Goal: Task Accomplishment & Management: Complete application form

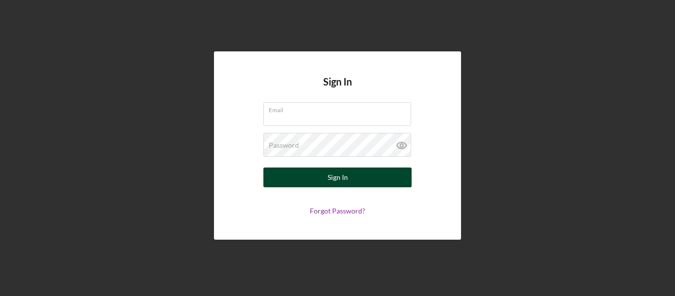
type input "[DOMAIN_NAME][EMAIL_ADDRESS][DOMAIN_NAME]"
click at [346, 182] on div "Sign In" at bounding box center [337, 177] width 20 height 20
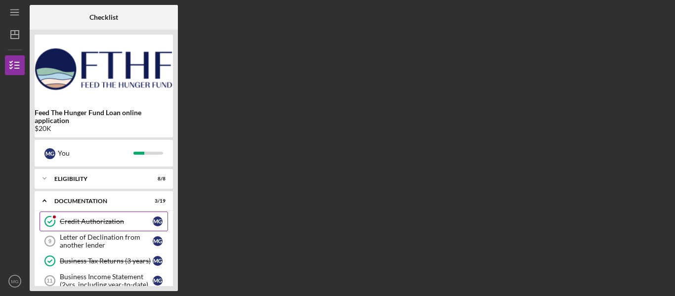
click at [91, 221] on div "Credit Authorization" at bounding box center [106, 221] width 93 height 8
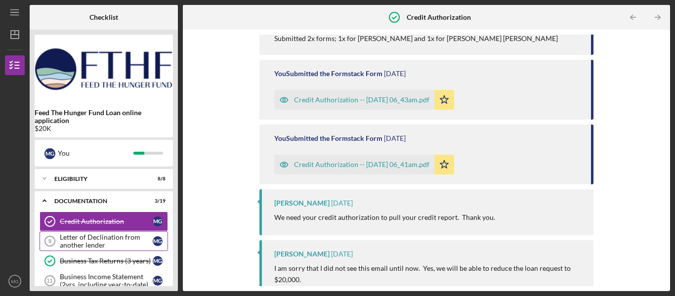
click at [83, 240] on div "Letter of Declination from another lender" at bounding box center [106, 241] width 93 height 16
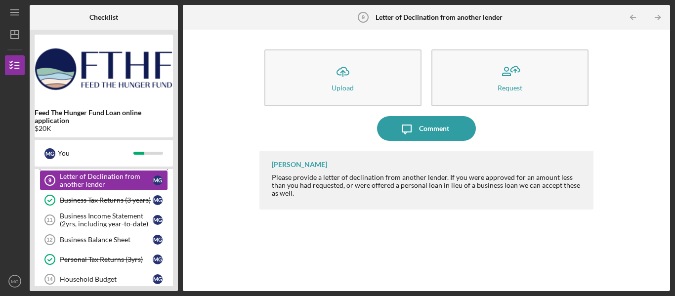
scroll to position [61, 0]
click at [80, 217] on div "Business Income Statement (2yrs, including year-to-date)" at bounding box center [106, 219] width 93 height 16
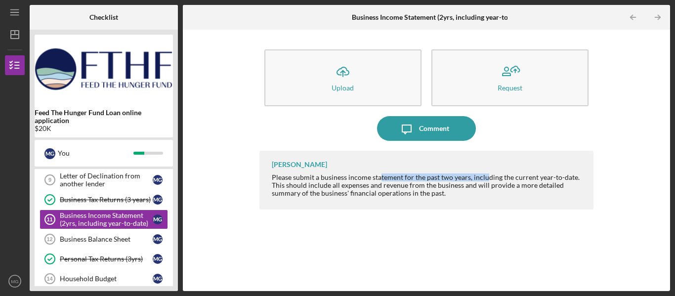
drag, startPoint x: 380, startPoint y: 178, endPoint x: 487, endPoint y: 176, distance: 107.2
click at [487, 176] on div "Please submit a business income statement for the past two years, including the…" at bounding box center [428, 185] width 312 height 24
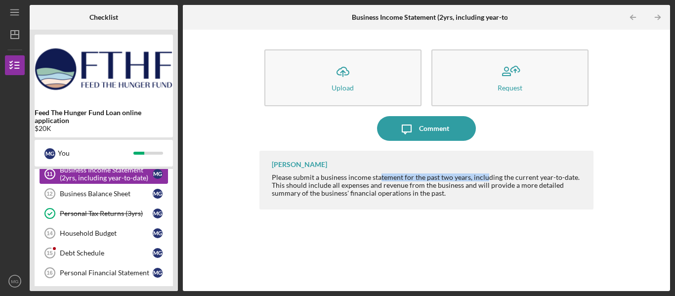
scroll to position [109, 0]
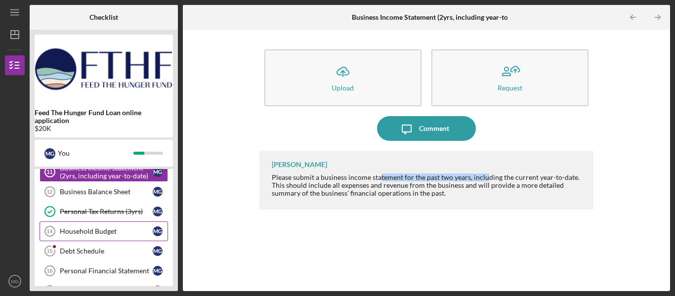
click at [87, 235] on div "Household Budget" at bounding box center [106, 231] width 93 height 8
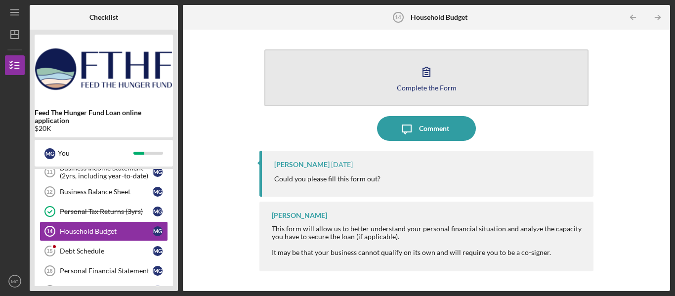
click at [426, 79] on icon "button" at bounding box center [426, 71] width 25 height 25
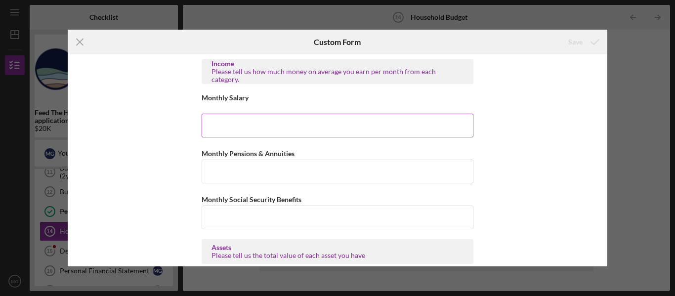
click at [260, 126] on input "Monthly Salary" at bounding box center [337, 126] width 272 height 24
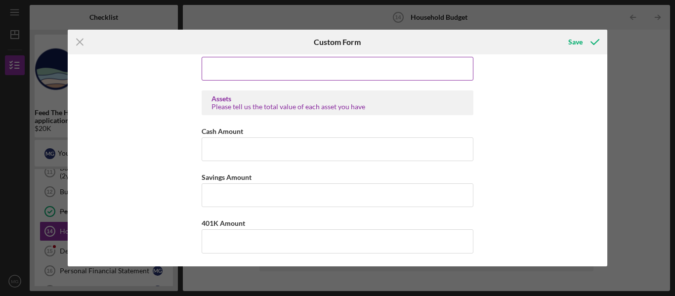
scroll to position [157, 0]
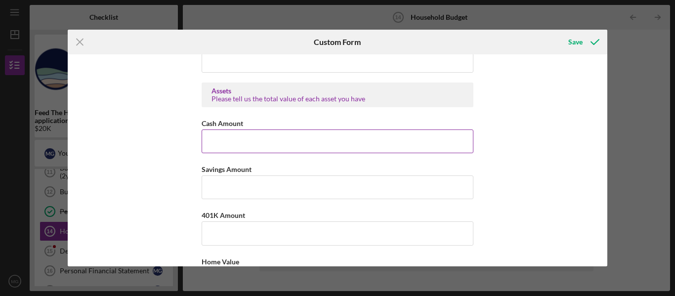
type input "$26,000"
click at [367, 143] on input "Cash Amount" at bounding box center [337, 141] width 272 height 24
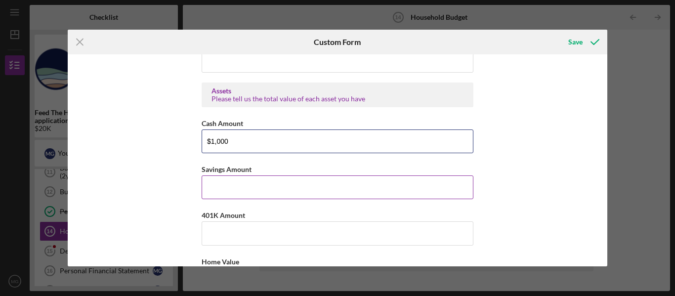
type input "$1,000"
click at [296, 190] on input "Savings Amount" at bounding box center [337, 187] width 272 height 24
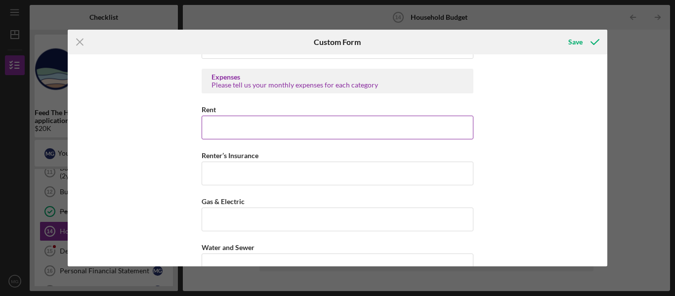
scroll to position [390, 0]
type input "$5,000"
click at [252, 123] on input "Rent" at bounding box center [337, 127] width 272 height 24
type input "$4,300"
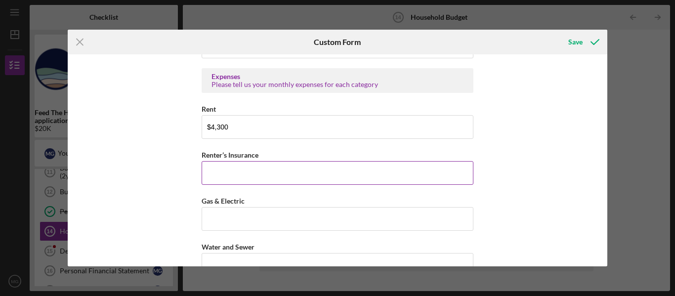
click at [255, 175] on input "Renter’s Insurance" at bounding box center [337, 173] width 272 height 24
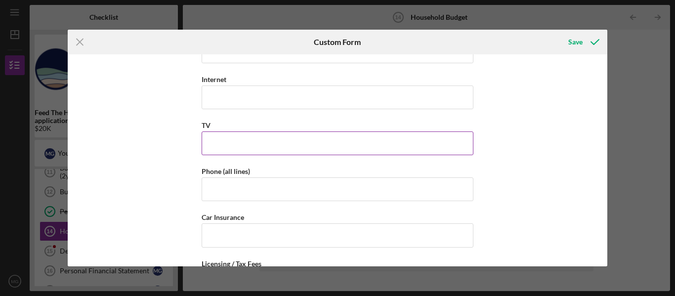
scroll to position [649, 0]
click at [287, 99] on input "Internet" at bounding box center [337, 97] width 272 height 24
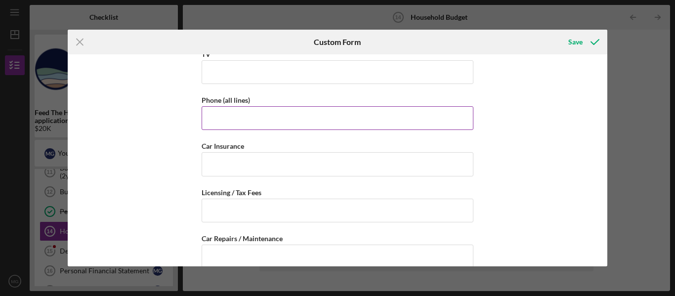
scroll to position [721, 0]
type input "$100"
click at [292, 112] on input "Phone (all lines)" at bounding box center [337, 117] width 272 height 24
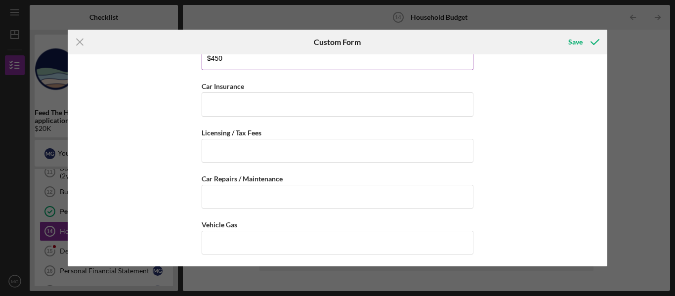
scroll to position [782, 0]
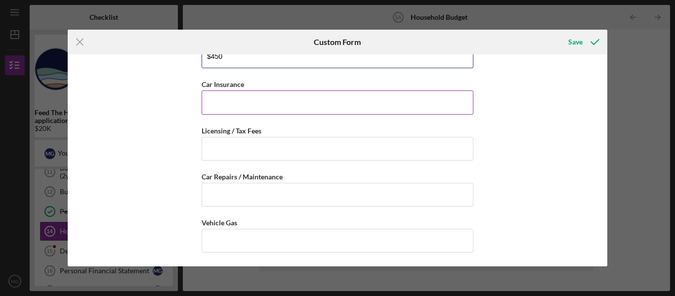
type input "$450"
click at [277, 108] on input "Car Insurance" at bounding box center [337, 102] width 272 height 24
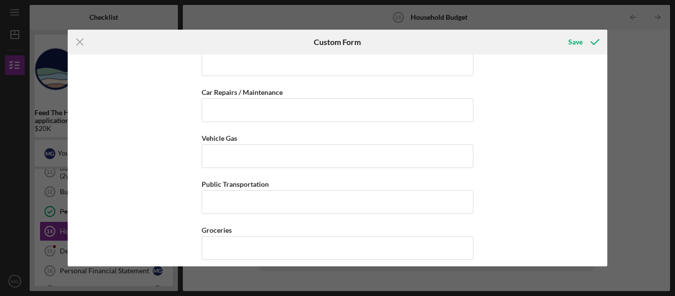
scroll to position [868, 0]
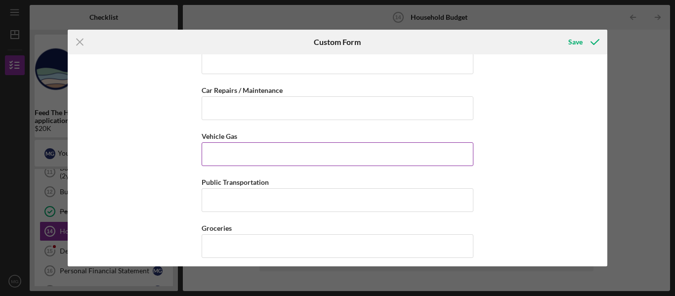
type input "$150"
click at [275, 160] on input "Vehicle Gas" at bounding box center [337, 154] width 272 height 24
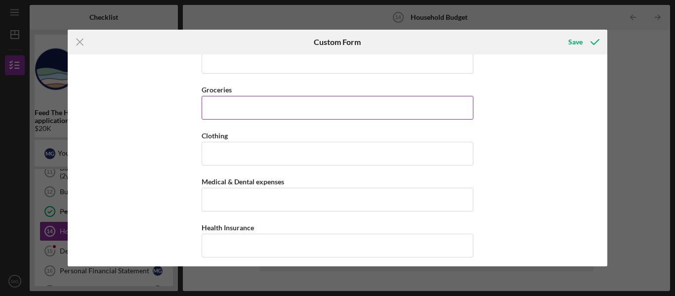
scroll to position [1008, 0]
type input "$200"
click at [311, 112] on input "Groceries" at bounding box center [337, 106] width 272 height 24
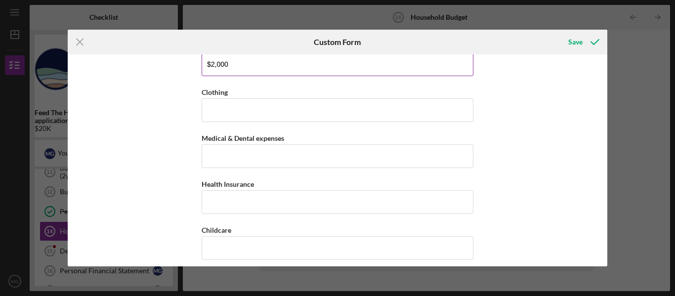
scroll to position [1051, 0]
type input "$2,000"
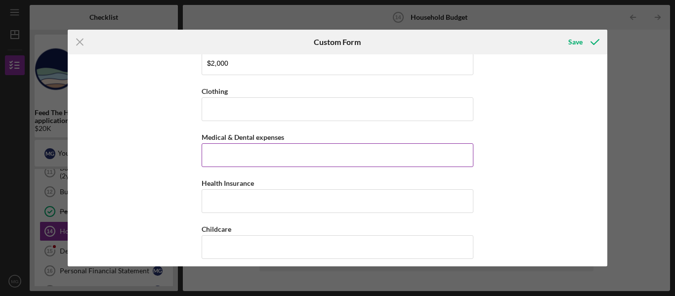
click at [334, 156] on input "Medical & Dental expenses" at bounding box center [337, 155] width 272 height 24
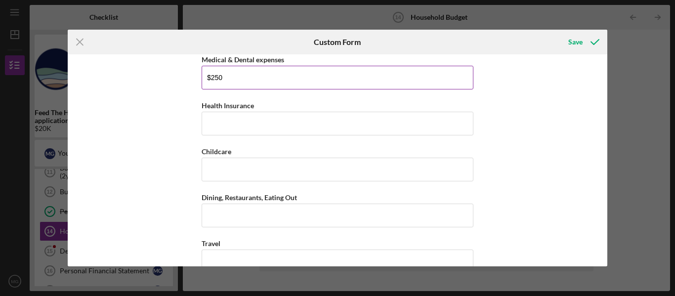
scroll to position [1129, 0]
type input "$250"
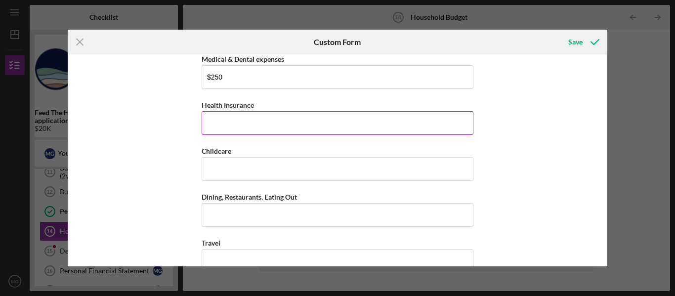
click at [270, 121] on input "Health Insurance" at bounding box center [337, 123] width 272 height 24
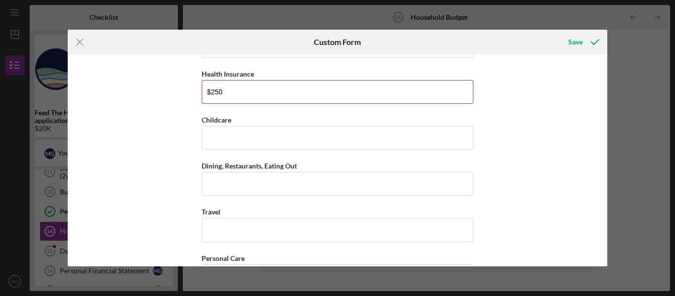
scroll to position [1161, 0]
type input "$250"
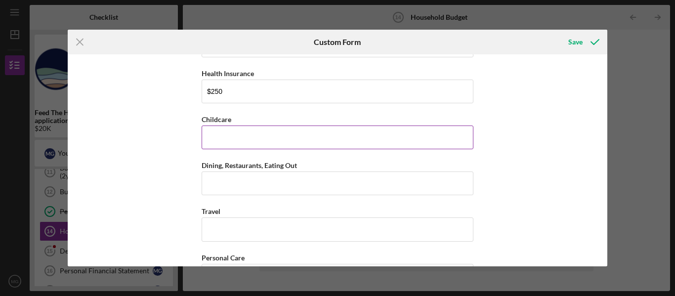
click at [251, 140] on input "Childcare" at bounding box center [337, 137] width 272 height 24
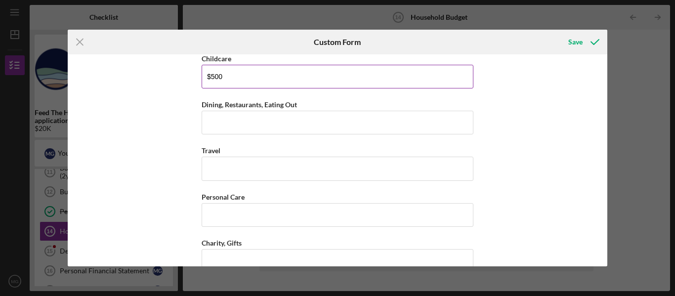
scroll to position [1222, 0]
type input "$500"
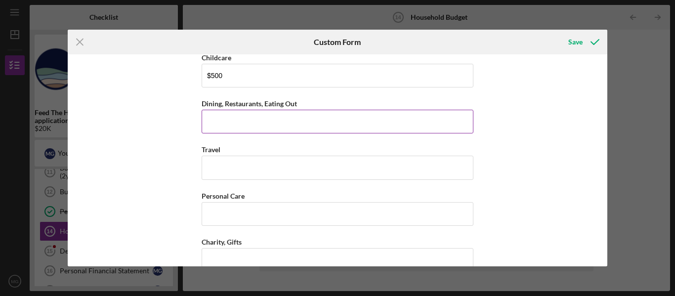
click at [295, 119] on input "Dining, Restaurants, Eating Out" at bounding box center [337, 122] width 272 height 24
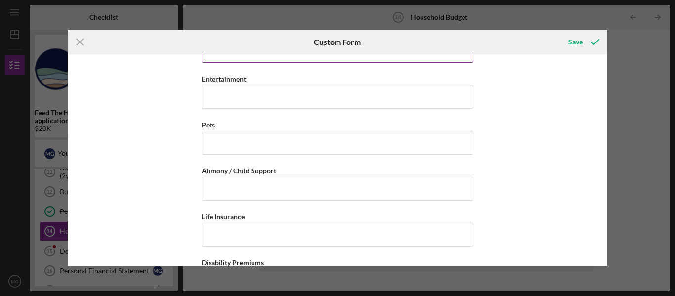
scroll to position [1432, 0]
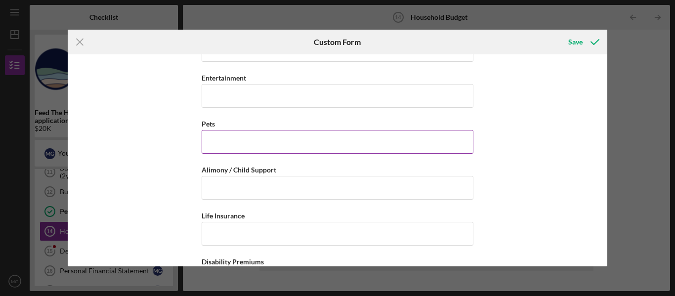
type input "$550"
click at [293, 147] on input "Pets" at bounding box center [337, 142] width 272 height 24
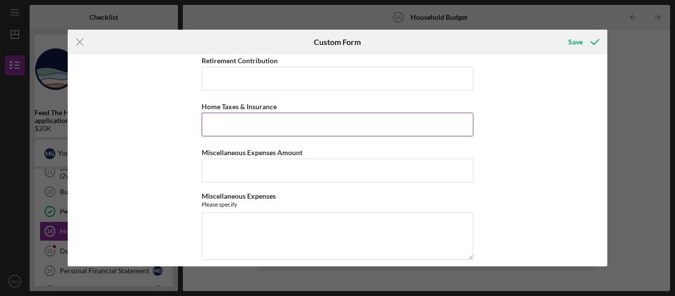
scroll to position [1689, 0]
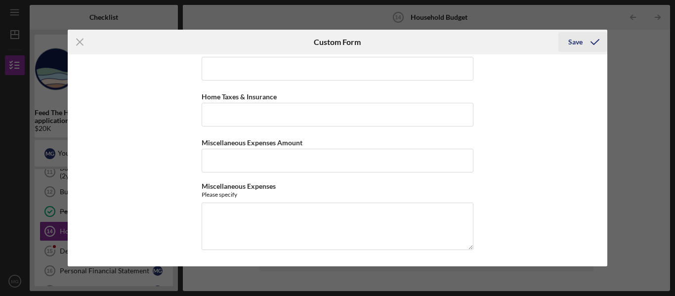
type input "$250"
click at [576, 37] on div "Save" at bounding box center [575, 42] width 14 height 20
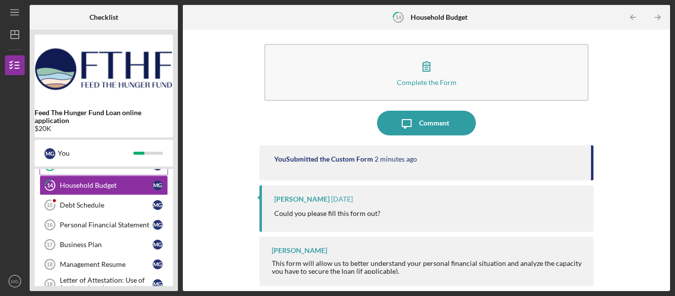
scroll to position [155, 0]
click at [100, 203] on div "Debt Schedule" at bounding box center [106, 205] width 93 height 8
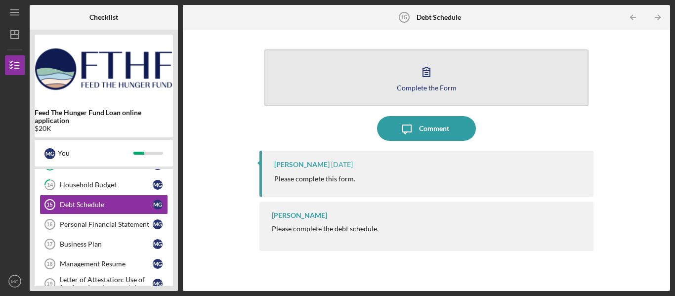
click at [436, 89] on div "Complete the Form" at bounding box center [427, 87] width 60 height 7
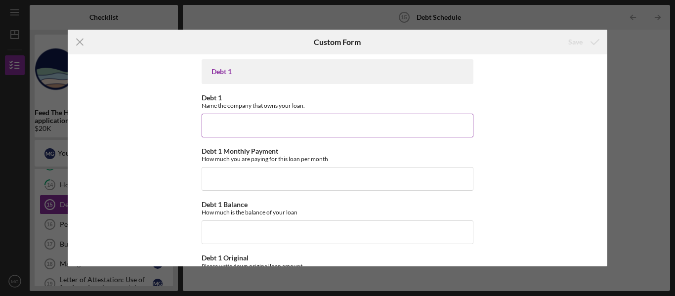
click at [306, 125] on input "Debt 1" at bounding box center [337, 126] width 272 height 24
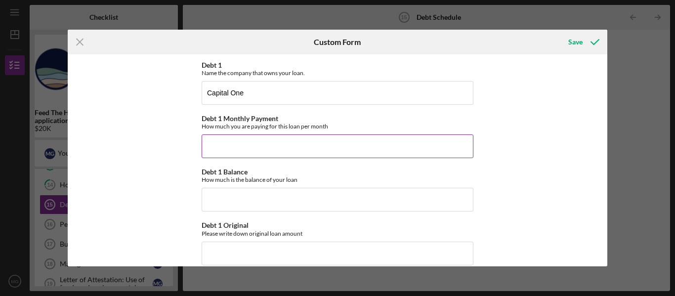
click at [257, 144] on input "Debt 1 Monthly Payment" at bounding box center [337, 146] width 272 height 24
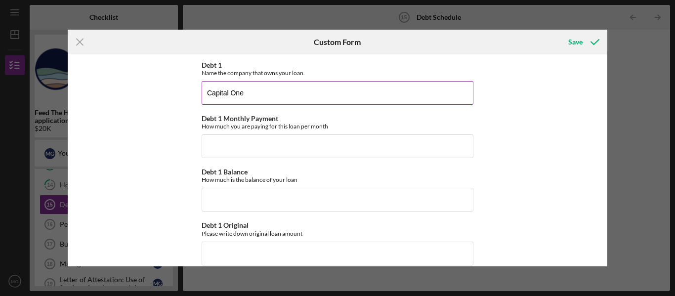
click at [259, 97] on input "Capital One" at bounding box center [337, 93] width 272 height 24
type input "Capital One Credit Card"
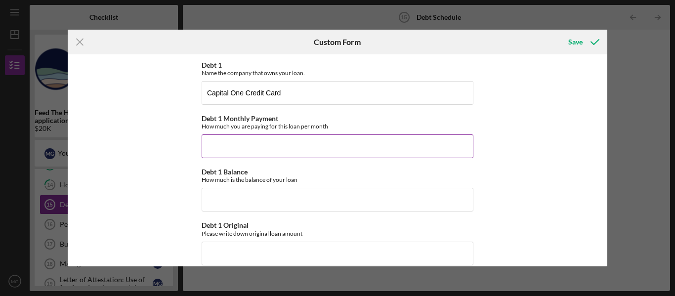
click at [241, 150] on input "Debt 1 Monthly Payment" at bounding box center [337, 146] width 272 height 24
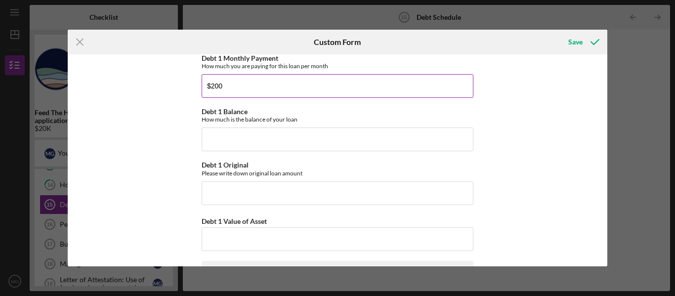
scroll to position [93, 0]
type input "$200"
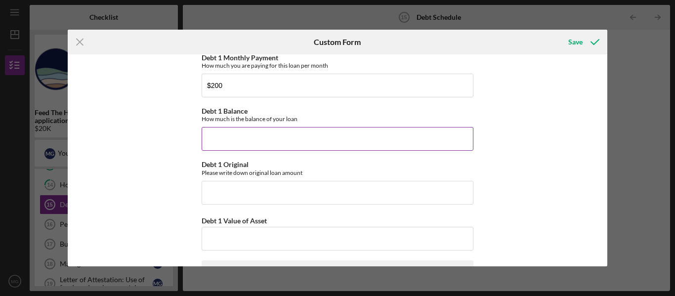
click at [301, 143] on input "Debt 1 Balance" at bounding box center [337, 139] width 272 height 24
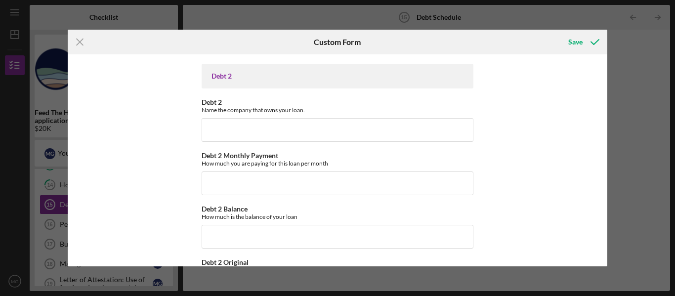
scroll to position [290, 0]
type input "$1,500"
click at [307, 132] on input "Debt 2" at bounding box center [337, 130] width 272 height 24
click at [266, 131] on input "Military Star Card C redit Card" at bounding box center [337, 130] width 272 height 24
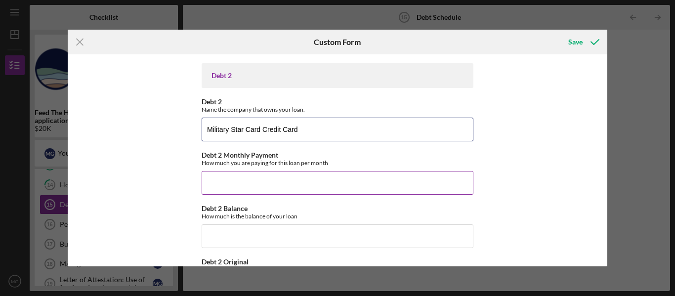
type input "Military Star Card Credit Card"
click at [258, 182] on input "Debt 2 Monthly Payment" at bounding box center [337, 183] width 272 height 24
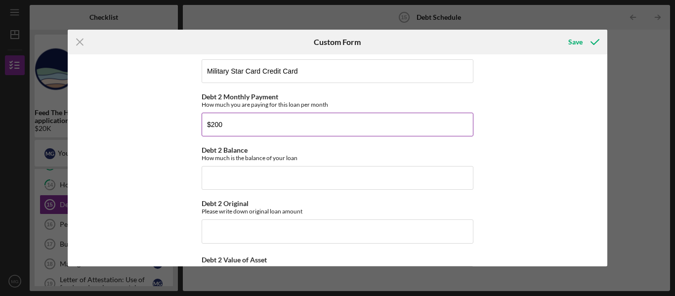
scroll to position [349, 0]
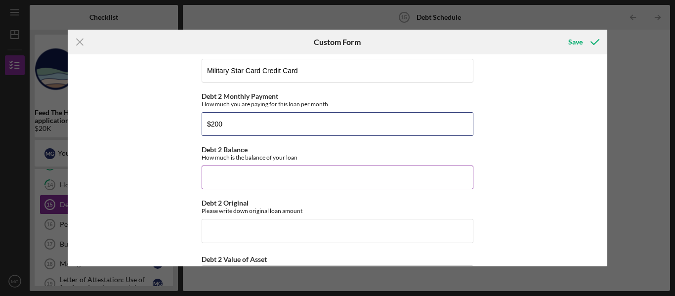
type input "$200"
click at [295, 177] on input "Debt 2 Balance" at bounding box center [337, 177] width 272 height 24
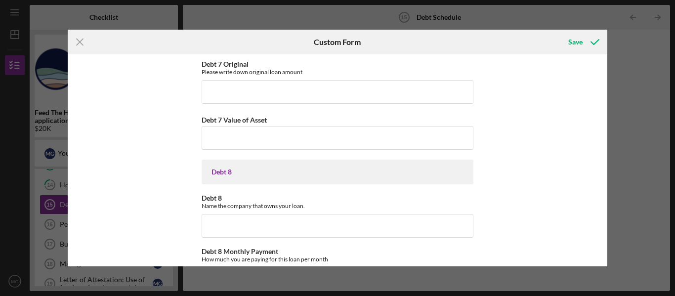
scroll to position [2152, 0]
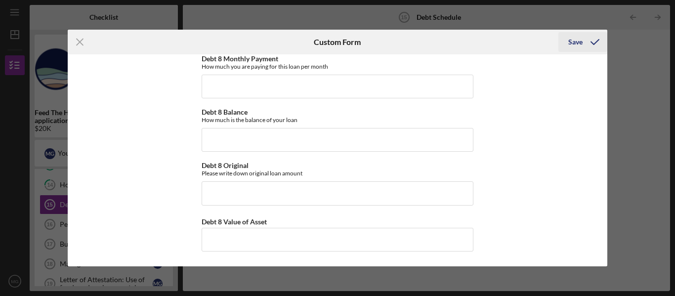
type input "$1,500"
click at [581, 43] on div "Save" at bounding box center [575, 42] width 14 height 20
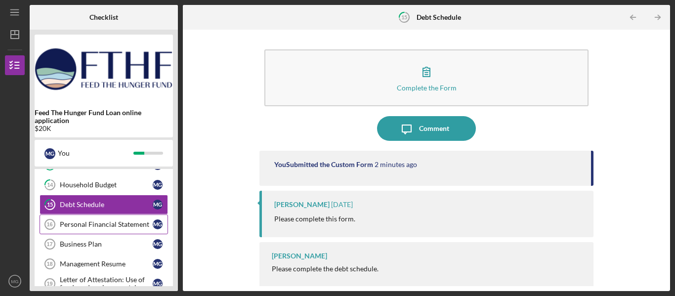
click at [98, 223] on div "Personal Financial Statement" at bounding box center [106, 224] width 93 height 8
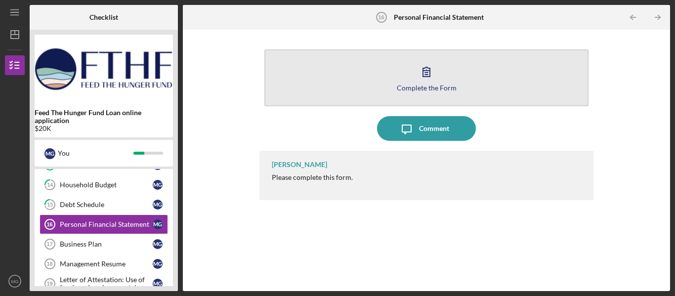
click at [431, 82] on icon "button" at bounding box center [426, 71] width 25 height 25
